Goal: Navigation & Orientation: Go to known website

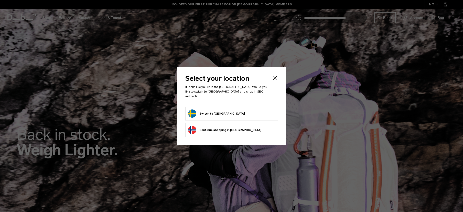
drag, startPoint x: 0, startPoint y: 0, endPoint x: 193, endPoint y: 114, distance: 223.8
click at [214, 110] on button "Switch to [GEOGRAPHIC_DATA]" at bounding box center [216, 113] width 57 height 8
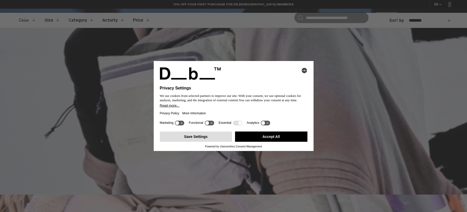
click at [193, 137] on button "Save Settings" at bounding box center [196, 136] width 72 height 10
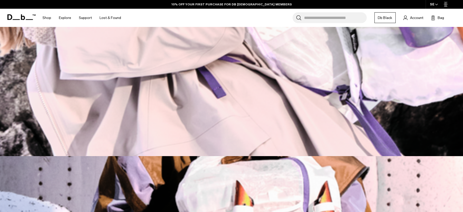
scroll to position [333, 0]
